Goal: Information Seeking & Learning: Learn about a topic

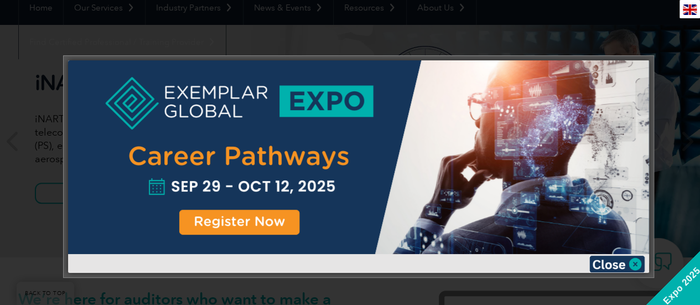
scroll to position [166, 0]
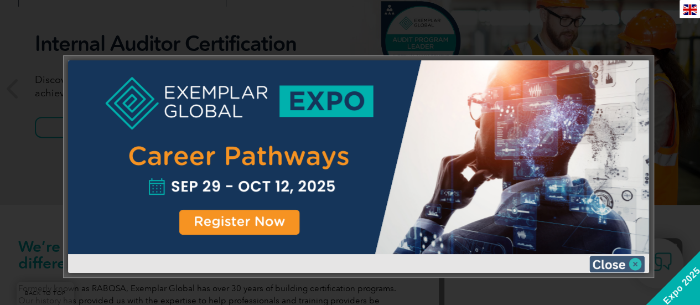
click at [346, 263] on img at bounding box center [616, 264] width 55 height 17
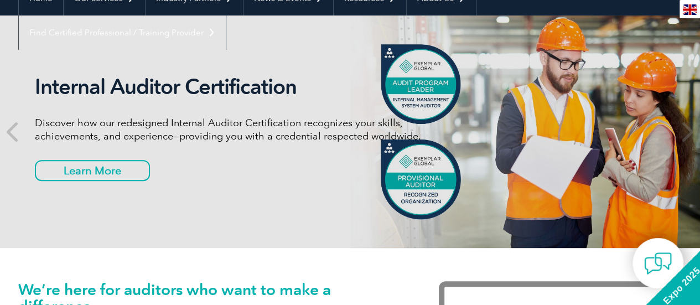
scroll to position [0, 0]
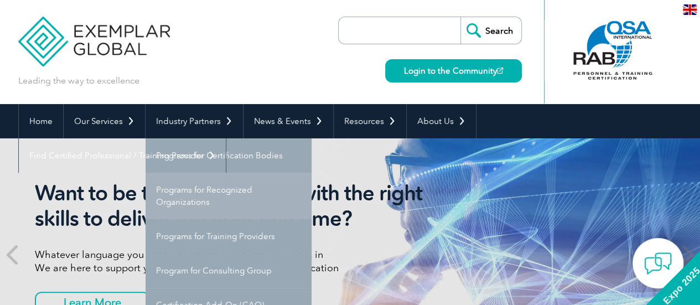
click at [169, 191] on link "Programs for Recognized Organizations" at bounding box center [228, 196] width 166 height 46
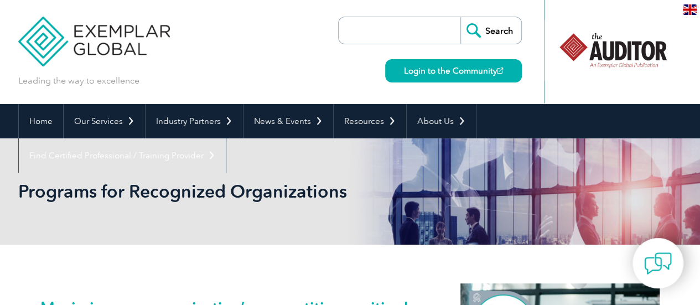
click at [345, 28] on input "search" at bounding box center [402, 30] width 116 height 27
type input "iNARTE MIL-STD EMC specialist certification"
click at [460, 17] on input "Search" at bounding box center [490, 30] width 61 height 27
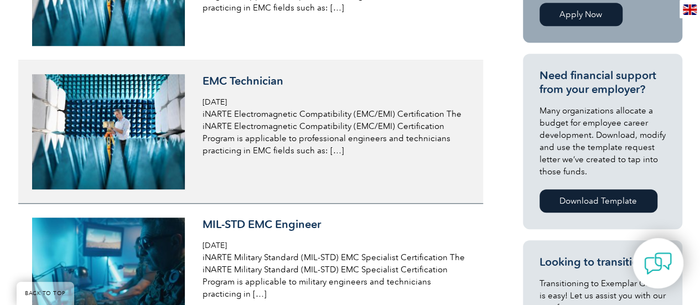
scroll to position [442, 0]
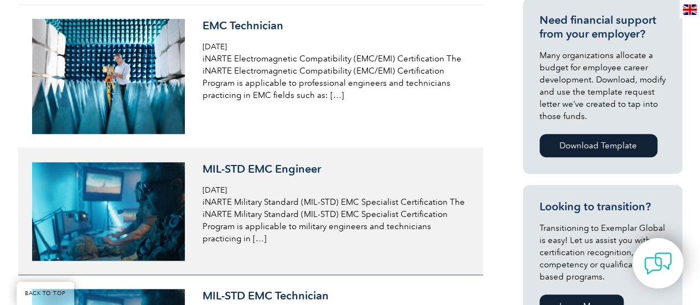
click at [241, 169] on h3 "MIL-STD EMC Engineer" at bounding box center [333, 169] width 262 height 14
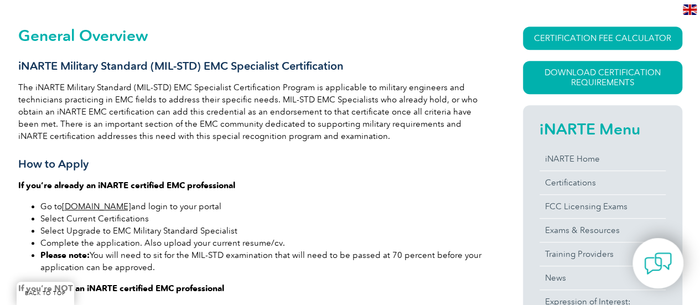
scroll to position [229, 0]
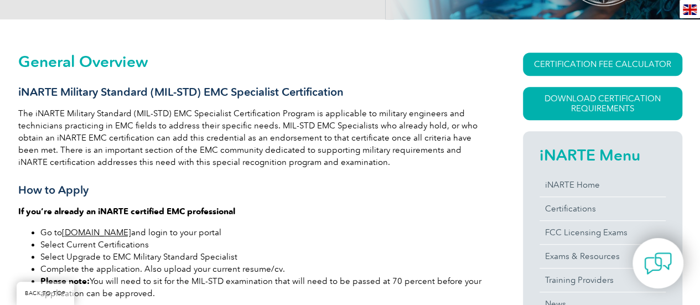
drag, startPoint x: 164, startPoint y: 192, endPoint x: 15, endPoint y: 90, distance: 180.6
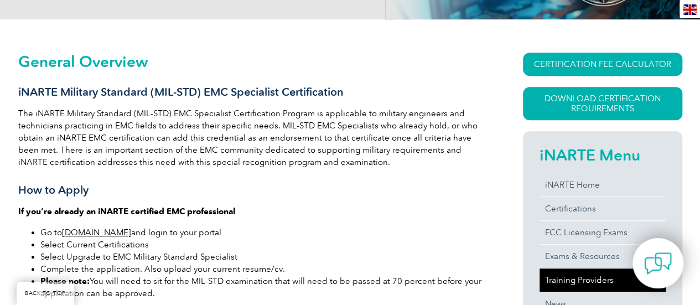
copy div "General Overview iNARTE Military Standard (MIL-STD) EMC Specialist Certificatio…"
